Goal: Task Accomplishment & Management: Complete application form

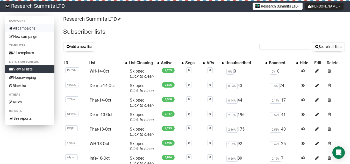
click at [15, 27] on link "All campaigns" at bounding box center [29, 28] width 49 height 8
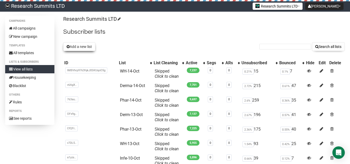
click at [83, 44] on button "Add a new list" at bounding box center [79, 46] width 32 height 9
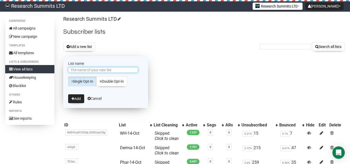
click at [97, 70] on input "List name" at bounding box center [103, 70] width 70 height 6
click at [87, 69] on input "OPth-14_oct" at bounding box center [103, 70] width 70 height 6
click at [86, 69] on input "OPth-14_oct" at bounding box center [103, 70] width 70 height 6
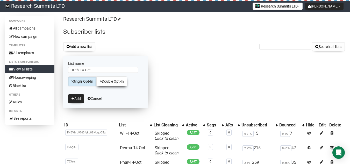
click at [105, 81] on link "Double Opt-In" at bounding box center [111, 81] width 31 height 10
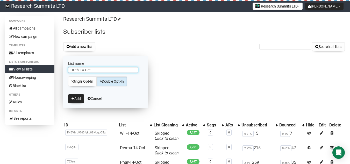
click at [75, 70] on input "OPth-14-Oct" at bounding box center [103, 70] width 70 height 6
type input "Opth-14-Oct"
click at [117, 81] on link "Double Opt-In" at bounding box center [111, 81] width 31 height 10
click at [77, 99] on button "Add" at bounding box center [76, 98] width 16 height 9
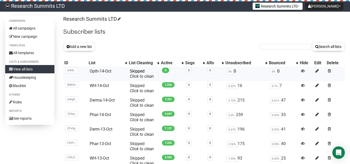
click at [112, 70] on td "Opth-14-Oct" at bounding box center [108, 74] width 40 height 15
click at [108, 70] on link "Opth-14-Oct" at bounding box center [101, 71] width 22 height 5
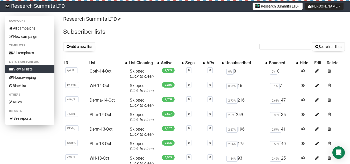
click at [29, 70] on link "View all lists" at bounding box center [29, 69] width 49 height 8
click at [41, 67] on link "View all lists" at bounding box center [29, 69] width 49 height 8
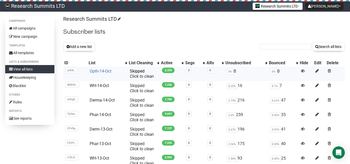
click at [104, 70] on link "Opth-14-Oct" at bounding box center [101, 71] width 22 height 5
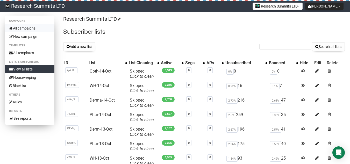
click at [28, 26] on link "All campaigns" at bounding box center [29, 28] width 49 height 8
click at [34, 29] on link "All campaigns" at bounding box center [29, 28] width 49 height 8
click at [28, 28] on link "All campaigns" at bounding box center [29, 28] width 49 height 8
